Goal: Communication & Community: Answer question/provide support

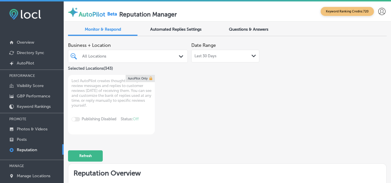
click at [35, 149] on p "Reputation" at bounding box center [27, 149] width 20 height 5
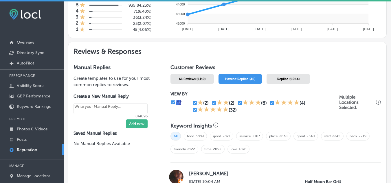
scroll to position [231, 0]
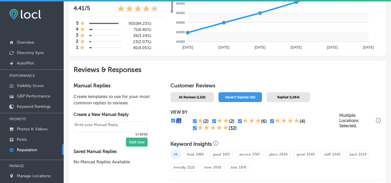
click at [237, 96] on span "Haven't Replied (46)" at bounding box center [240, 97] width 30 height 4
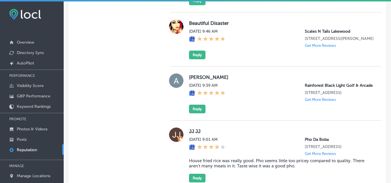
scroll to position [463, 0]
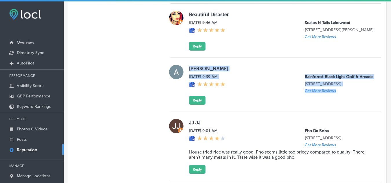
drag, startPoint x: 187, startPoint y: 71, endPoint x: 369, endPoint y: 113, distance: 186.9
click at [369, 105] on div "[PERSON_NAME] [DATE] 9:39 AM Rainforest [GEOGRAPHIC_DATA] [STREET_ADDRESS] Get …" at bounding box center [275, 85] width 211 height 40
copy div "[PERSON_NAME] [DATE] 9:39 AM Rainforest [GEOGRAPHIC_DATA] [STREET_ADDRESS] Get …"
click at [194, 105] on button "Reply" at bounding box center [197, 100] width 16 height 9
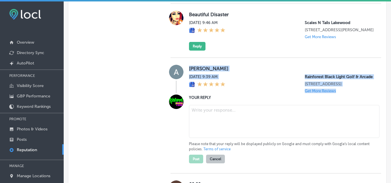
type textarea "x"
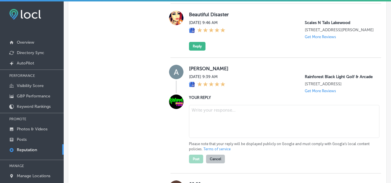
click at [217, 132] on textarea at bounding box center [284, 121] width 190 height 33
paste textarea "Thank you, [PERSON_NAME], for the review! We’re so glad to hear that you had a …"
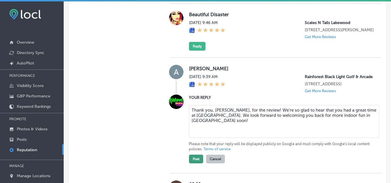
type textarea "Thank you, [PERSON_NAME], for the review! We’re so glad to hear that you had a …"
click at [195, 163] on button "Post" at bounding box center [196, 159] width 14 height 9
type textarea "x"
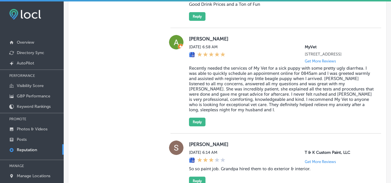
scroll to position [781, 0]
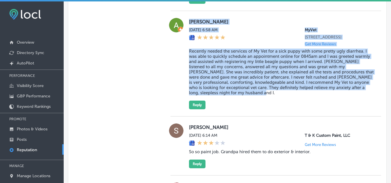
drag, startPoint x: 189, startPoint y: 46, endPoint x: 287, endPoint y: 130, distance: 129.6
click at [287, 109] on div "[PERSON_NAME] [DATE] 6:58 AM MyVet [STREET_ADDRESS] Get More Reviews Recently n…" at bounding box center [281, 63] width 185 height 91
copy div "[PERSON_NAME] [DATE] 6:58 AM MyVet [STREET_ADDRESS] Get More Reviews Recently n…"
click at [285, 109] on div "[PERSON_NAME] [DATE] 6:58 AM MyVet [STREET_ADDRESS] Get More Reviews Recently n…" at bounding box center [281, 63] width 185 height 91
drag, startPoint x: 189, startPoint y: 44, endPoint x: 290, endPoint y: 134, distance: 136.0
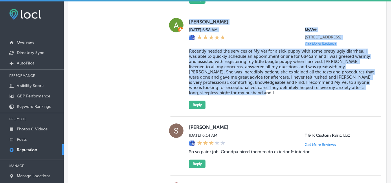
click at [290, 109] on div "[PERSON_NAME] [DATE] 6:58 AM MyVet [STREET_ADDRESS] Get More Reviews Recently n…" at bounding box center [281, 63] width 185 height 91
copy div "[PERSON_NAME] [DATE] 6:58 AM MyVet [STREET_ADDRESS] Get More Reviews Recently n…"
click at [189, 109] on button "Reply" at bounding box center [197, 105] width 16 height 9
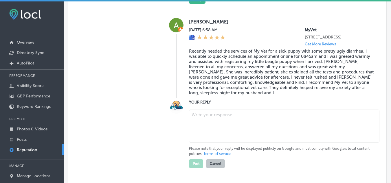
click at [218, 143] on textarea at bounding box center [284, 126] width 190 height 33
paste textarea "Thank you, **[PERSON_NAME]**, for your thoughtful review! We’re so glad to hear…"
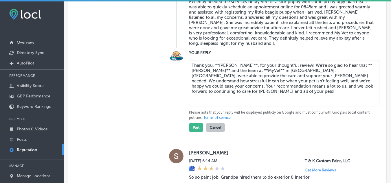
scroll to position [868, 0]
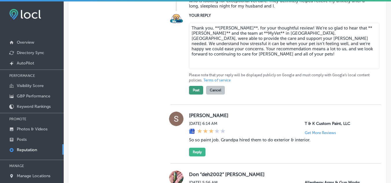
type textarea "Thank you, **[PERSON_NAME]**, for your thoughtful review! We’re so glad to hear…"
click at [196, 95] on button "Post" at bounding box center [196, 90] width 14 height 9
type textarea "x"
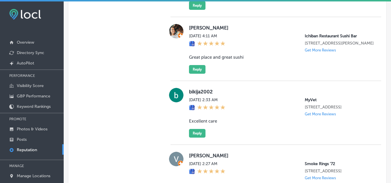
scroll to position [1215, 0]
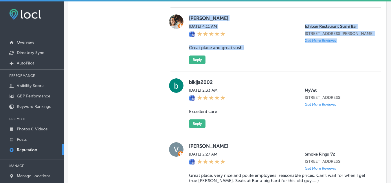
drag, startPoint x: 186, startPoint y: 60, endPoint x: 303, endPoint y: 106, distance: 125.6
click at [303, 64] on div "[PERSON_NAME] [DATE] 4:11 AM Ichiban Restaurant Sushi Bar [STREET_ADDRESS][PERS…" at bounding box center [275, 39] width 211 height 50
copy div "[PERSON_NAME] [DATE] 4:11 AM Ichiban Restaurant Sushi Bar [STREET_ADDRESS][PERS…"
click at [197, 64] on button "Reply" at bounding box center [197, 60] width 16 height 9
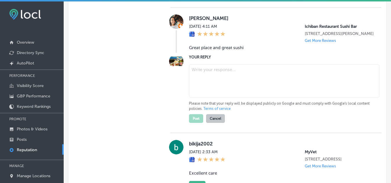
click at [202, 97] on textarea at bounding box center [284, 80] width 190 height 33
paste textarea "Thank you for the kind words, [PERSON_NAME]! We’re so happy to hear that you en…"
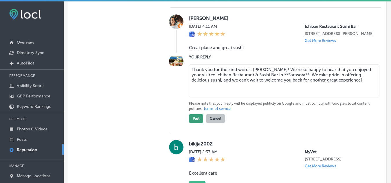
type textarea "Thank you for the kind words, [PERSON_NAME]! We’re so happy to hear that you en…"
click at [193, 123] on button "Post" at bounding box center [196, 118] width 14 height 9
type textarea "x"
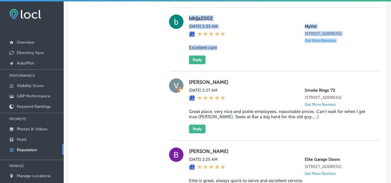
drag, startPoint x: 188, startPoint y: 59, endPoint x: 308, endPoint y: 95, distance: 124.9
click at [308, 64] on div "bikija2002 [DATE] 2:33 AM MyVet [STREET_ADDRESS] Get More Reviews Excellent car…" at bounding box center [281, 39] width 185 height 50
copy div "bikija2002 [DATE] 2:33 AM MyVet [STREET_ADDRESS] Get More Reviews Excellent care"
click at [198, 64] on button "Reply" at bounding box center [197, 60] width 16 height 9
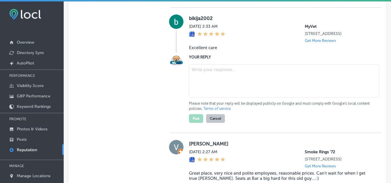
click at [231, 97] on textarea at bounding box center [284, 80] width 190 height 33
paste textarea "Thank you for the positive feedback, **bikija2002**! We’re thrilled to hear you…"
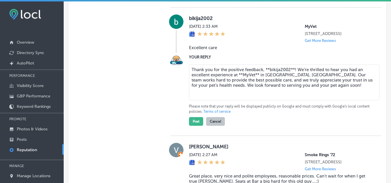
click at [268, 100] on textarea "Thank you for the positive feedback, **bikija2002**! We’re thrilled to hear you…" at bounding box center [284, 82] width 190 height 36
click at [288, 100] on textarea "Thank you for the positive feedback, bikija2002**! We’re thrilled to hear you h…" at bounding box center [284, 82] width 190 height 36
type textarea "Thank you for the positive feedback, bikija2002! We’re thrilled to hear you had…"
click at [193, 126] on button "Post" at bounding box center [196, 121] width 14 height 9
type textarea "x"
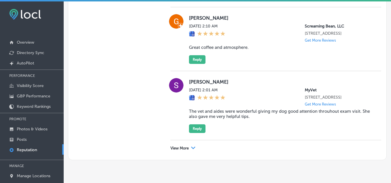
scroll to position [1412, 0]
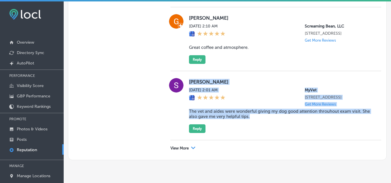
drag, startPoint x: 188, startPoint y: 75, endPoint x: 261, endPoint y: 120, distance: 86.1
click at [261, 120] on div "[PERSON_NAME] [DATE] 2:01 AM MyVet [STREET_ADDRESS] Get More Reviews The vet an…" at bounding box center [281, 105] width 185 height 55
copy div "[PERSON_NAME] [DATE] 2:01 AM MyVet [STREET_ADDRESS] Get More Reviews The vet an…"
click at [195, 129] on button "Reply" at bounding box center [197, 128] width 16 height 9
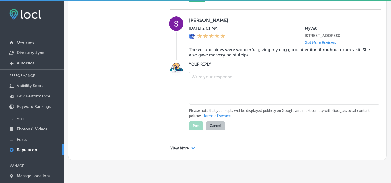
click at [207, 105] on textarea at bounding box center [284, 88] width 190 height 33
paste textarea "Thank you for the wonderful review, [PERSON_NAME]! We’re so glad to hear that o…"
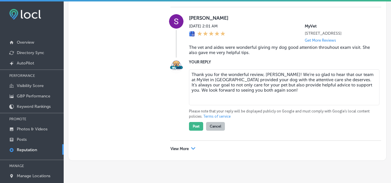
scroll to position [1441, 0]
type textarea "Thank you for the wonderful review, [PERSON_NAME]! We’re so glad to hear that o…"
click at [196, 130] on button "Post" at bounding box center [196, 125] width 14 height 9
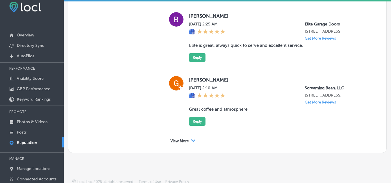
scroll to position [11, 0]
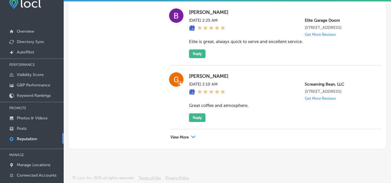
click at [191, 136] on polygon at bounding box center [193, 137] width 4 height 3
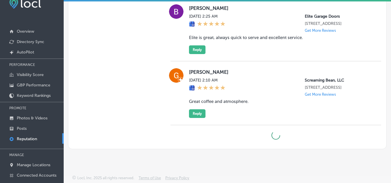
type textarea "x"
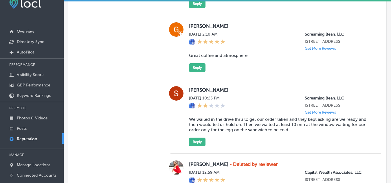
scroll to position [1338, 0]
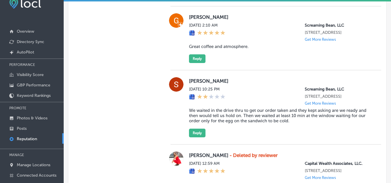
drag, startPoint x: 229, startPoint y: 152, endPoint x: 140, endPoint y: 103, distance: 101.6
click at [140, 103] on div "Manual Replies Create templates to use for your most common replies to reviews.…" at bounding box center [114, 13] width 93 height 2107
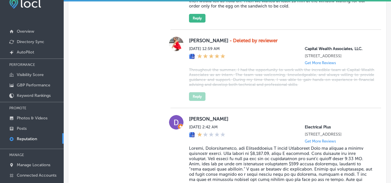
scroll to position [1396, 0]
